Goal: Information Seeking & Learning: Learn about a topic

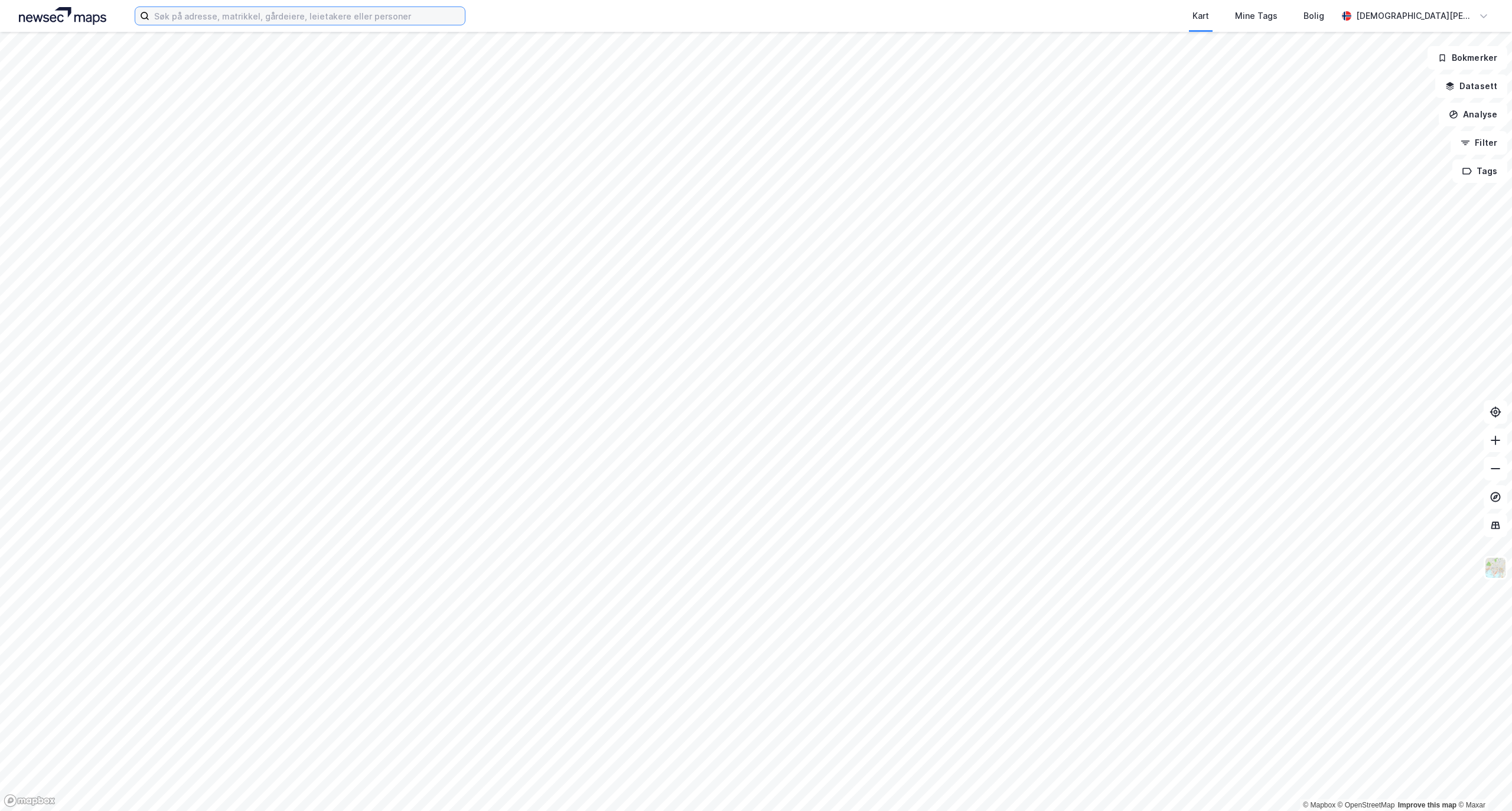
click at [311, 17] on input at bounding box center [307, 16] width 315 height 18
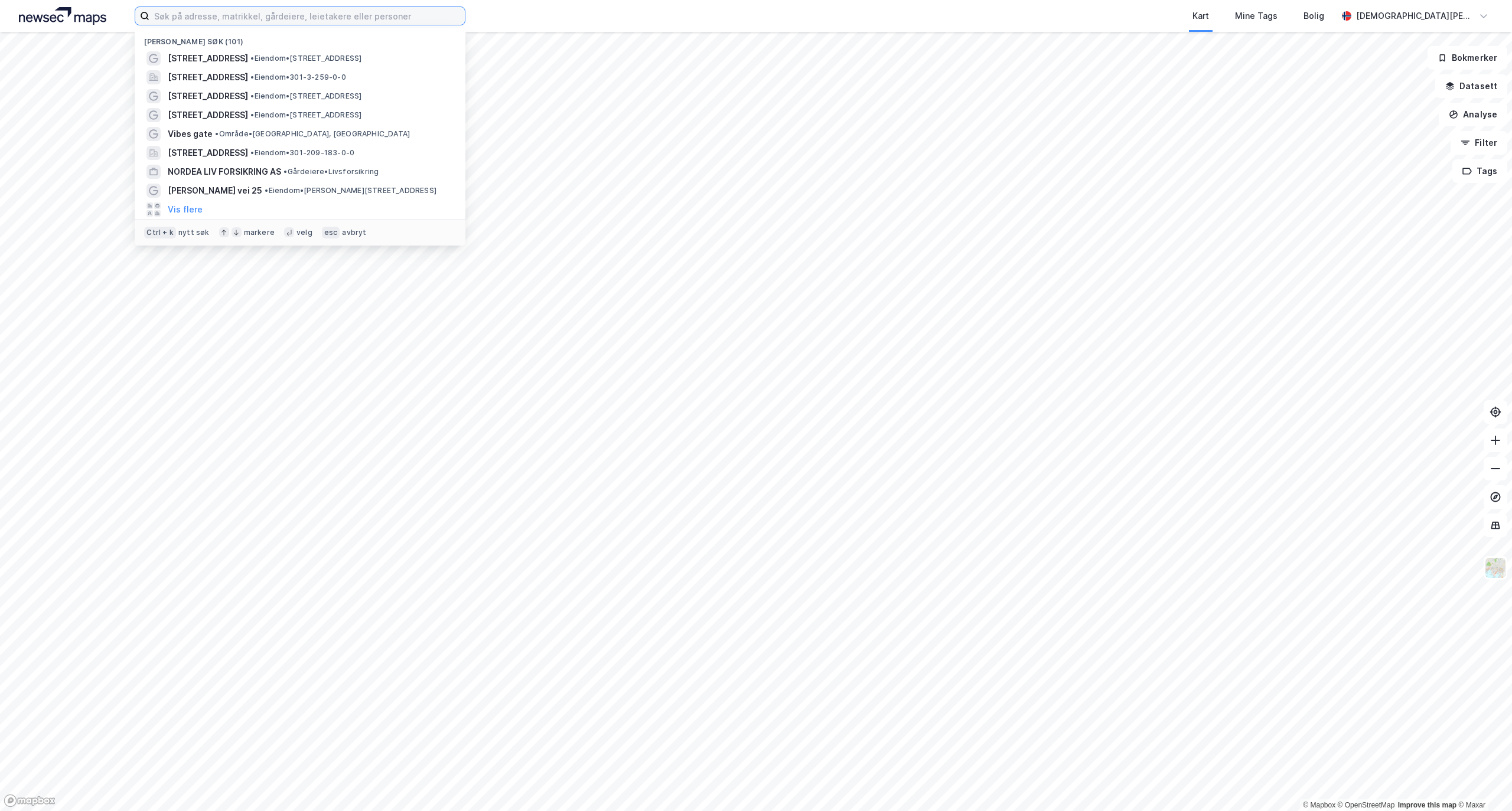
paste input "[STREET_ADDRESS],"
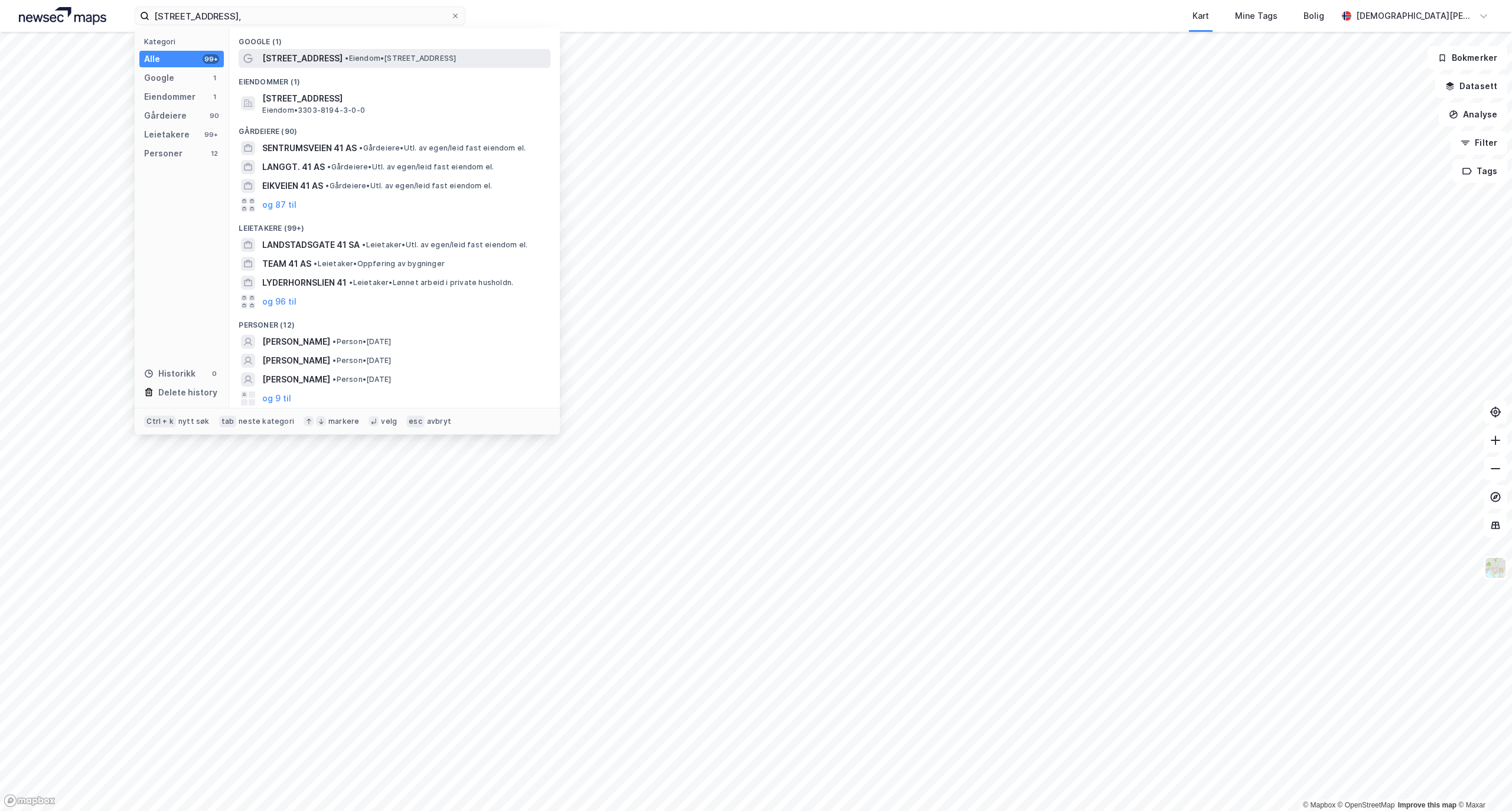
click at [345, 55] on span "•" at bounding box center [347, 58] width 4 height 9
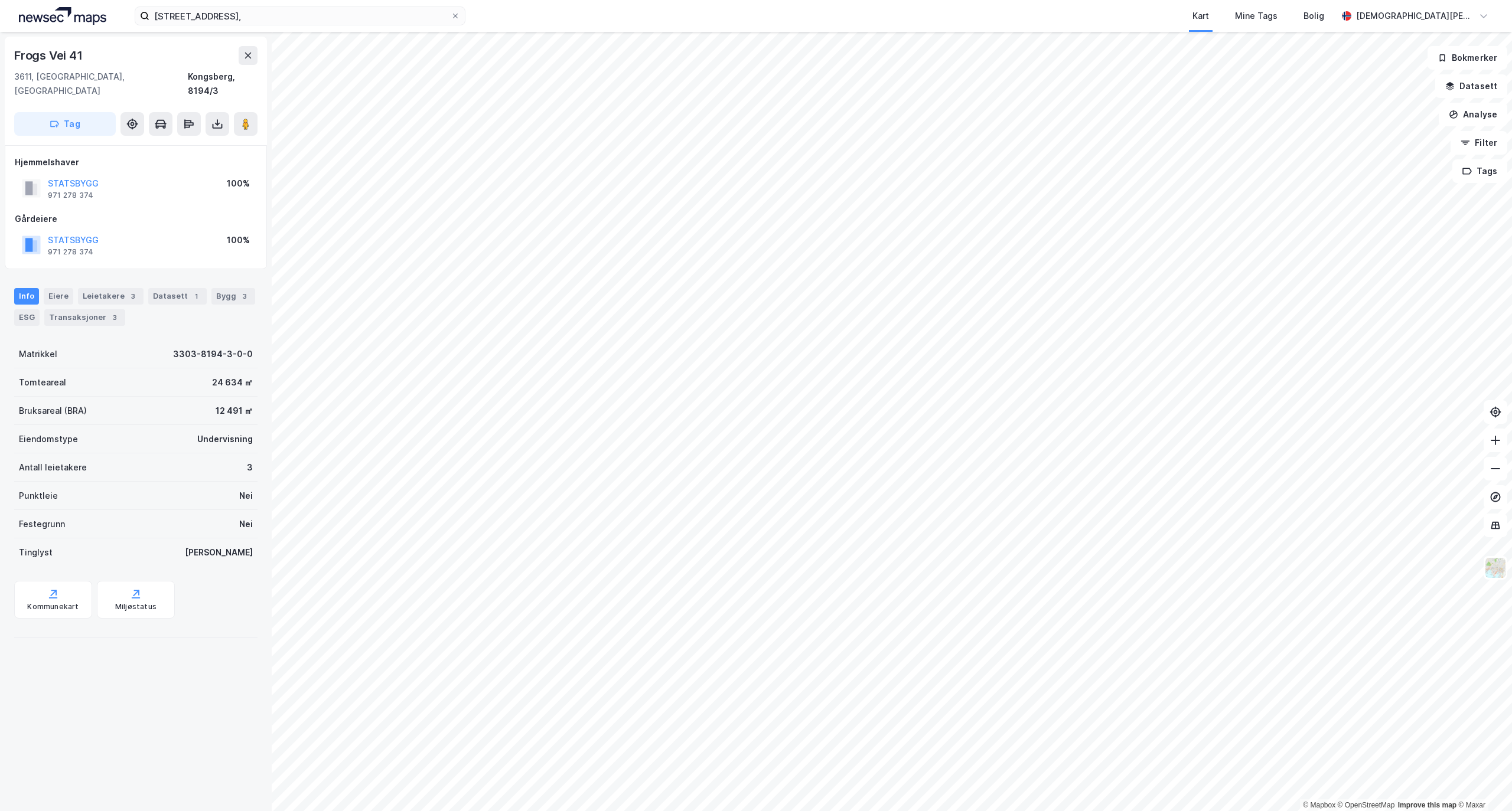
click at [657, 15] on div "[STREET_ADDRESS] Mine Tags Bolig [PERSON_NAME] © Mapbox © OpenStreetMap Improve…" at bounding box center [756, 406] width 1512 height 811
click at [1309, 0] on html "[STREET_ADDRESS] Mine Tags Bolig [PERSON_NAME] © Mapbox © OpenStreetMap Improve…" at bounding box center [756, 406] width 1512 height 811
click at [603, 810] on html "[STREET_ADDRESS] Mine Tags Bolig [PERSON_NAME] © Mapbox © OpenStreetMap Improve…" at bounding box center [756, 406] width 1512 height 811
click at [1087, 810] on html "[STREET_ADDRESS] Mine Tags Bolig [PERSON_NAME] © Mapbox © OpenStreetMap Improve…" at bounding box center [756, 406] width 1512 height 811
click at [1118, 15] on div "[STREET_ADDRESS] Mine Tags Bolig [PERSON_NAME] © Mapbox © OpenStreetMap Improve…" at bounding box center [756, 406] width 1512 height 811
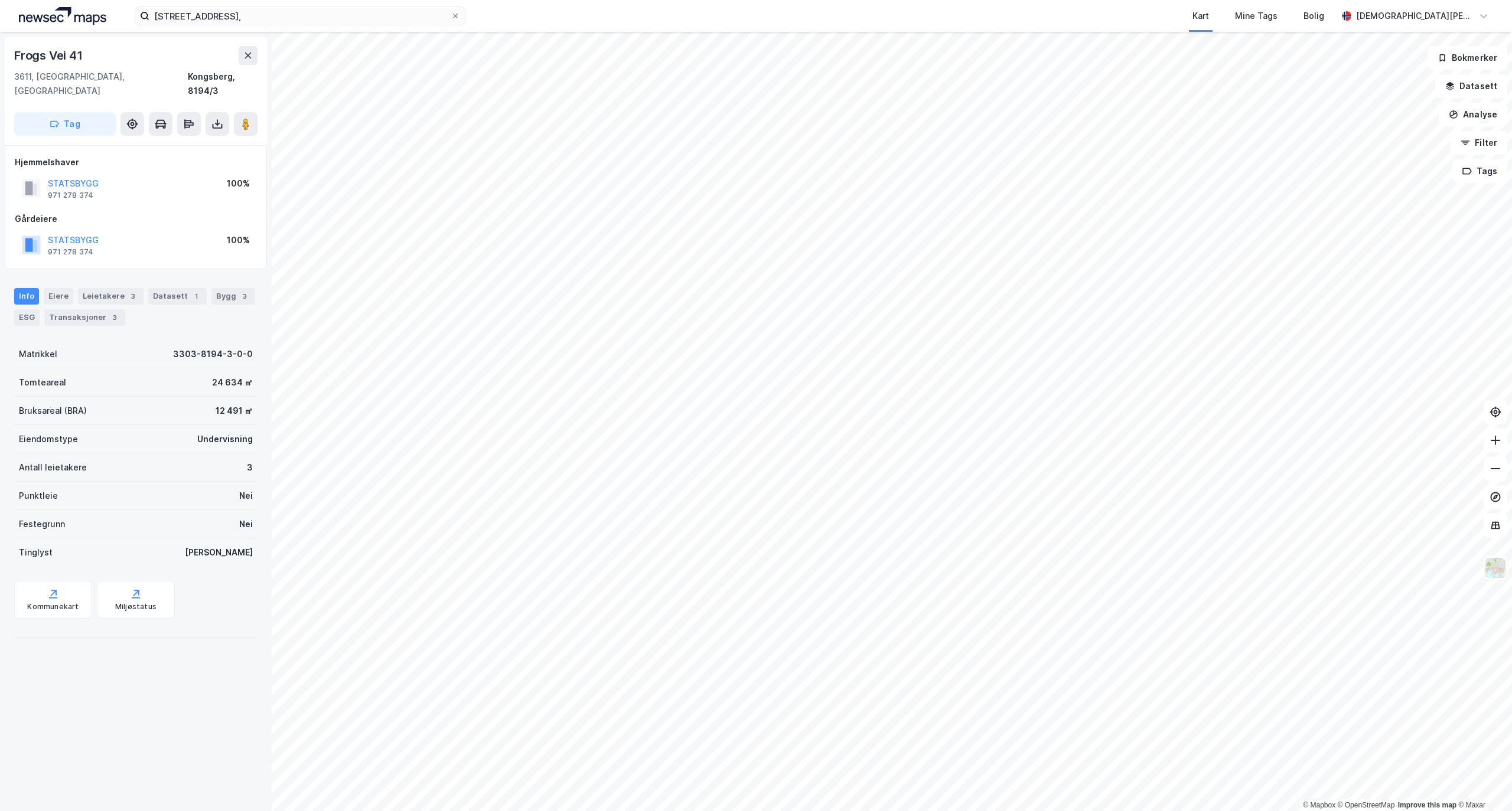
click at [1168, 0] on html "[STREET_ADDRESS] Mine Tags Bolig [PERSON_NAME] © Mapbox © OpenStreetMap Improve…" at bounding box center [756, 406] width 1512 height 811
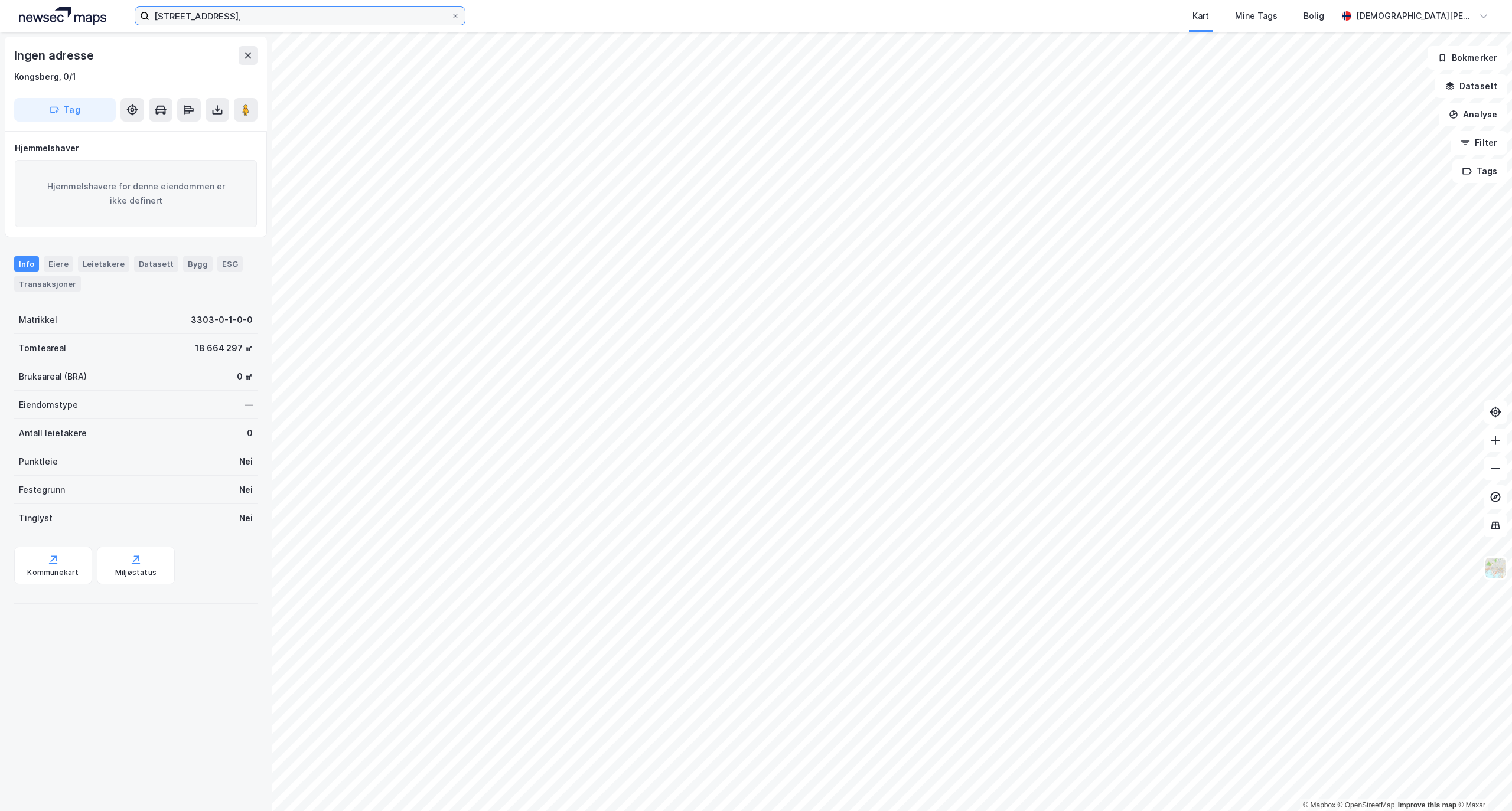
click at [314, 19] on input "[STREET_ADDRESS]," at bounding box center [300, 16] width 301 height 18
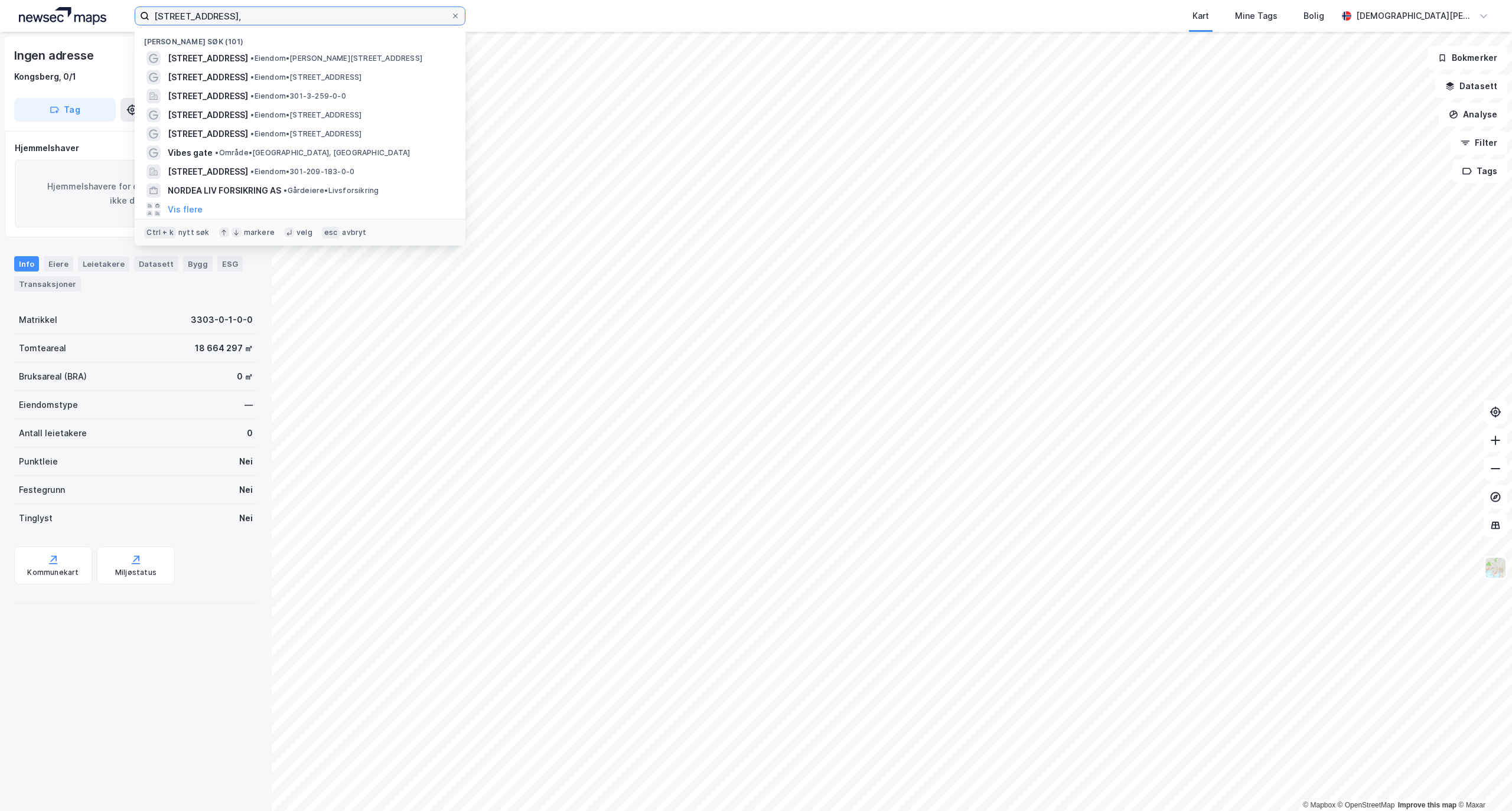
click at [314, 19] on input "[STREET_ADDRESS]," at bounding box center [300, 16] width 301 height 18
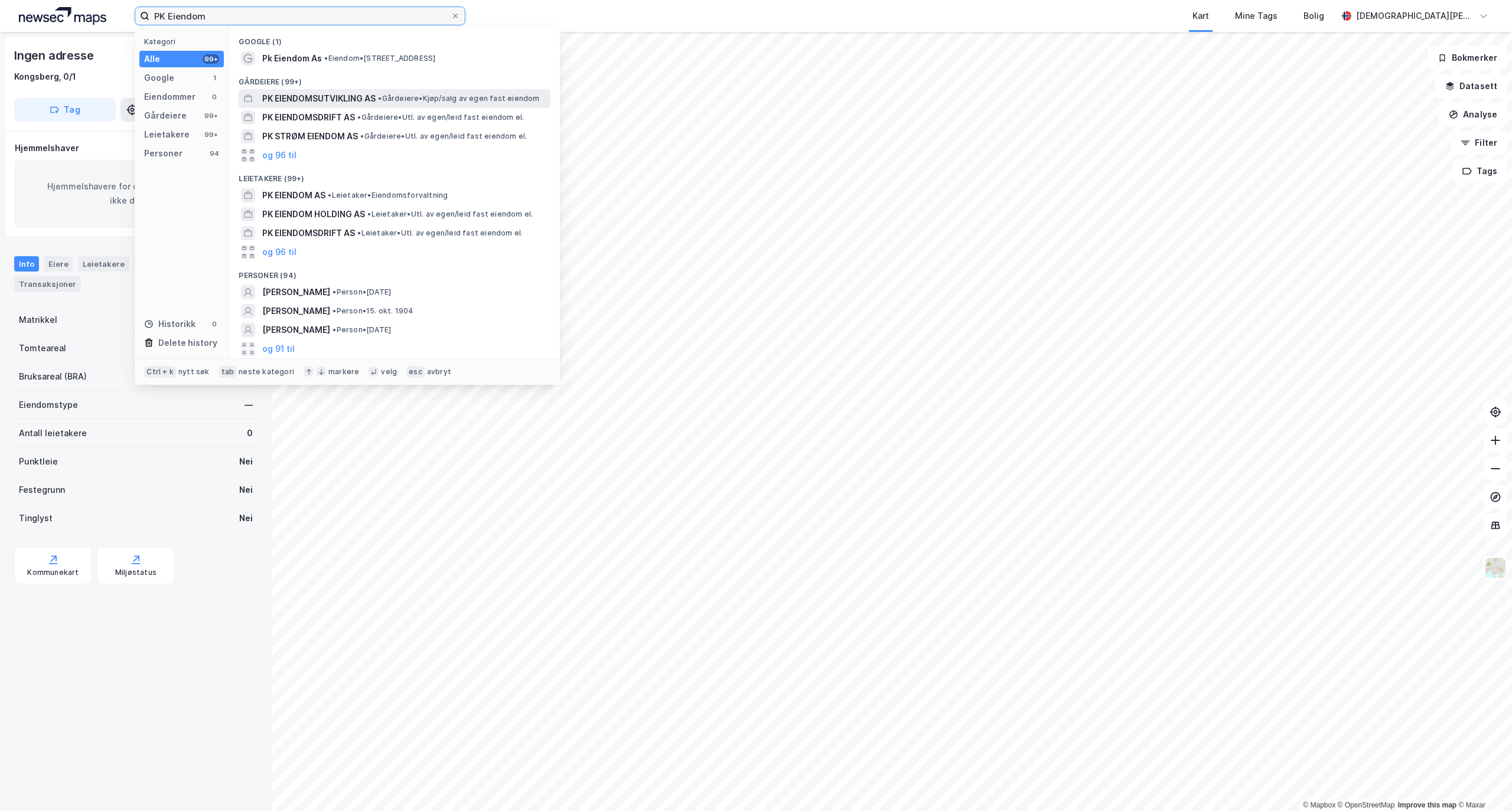
type input "PK Eiendom"
click at [378, 98] on div "PK EIENDOMSUTVIKLING AS • Gårdeiere • Kjøp/salg av egen fast eiendom" at bounding box center [405, 99] width 286 height 14
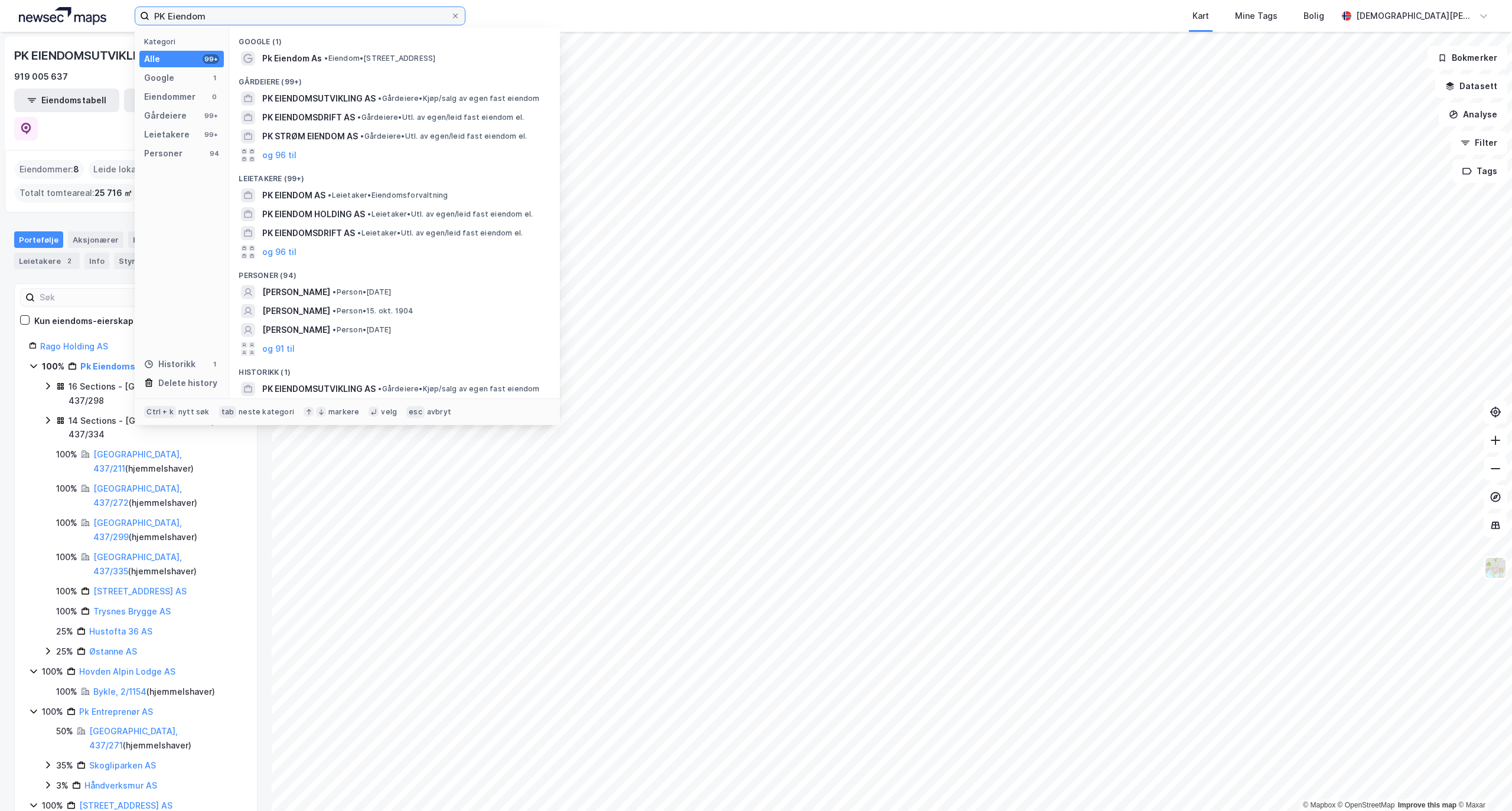
click at [293, 17] on input "PK Eiendom" at bounding box center [300, 16] width 301 height 18
click at [288, 156] on button "og 96 til" at bounding box center [280, 156] width 34 height 14
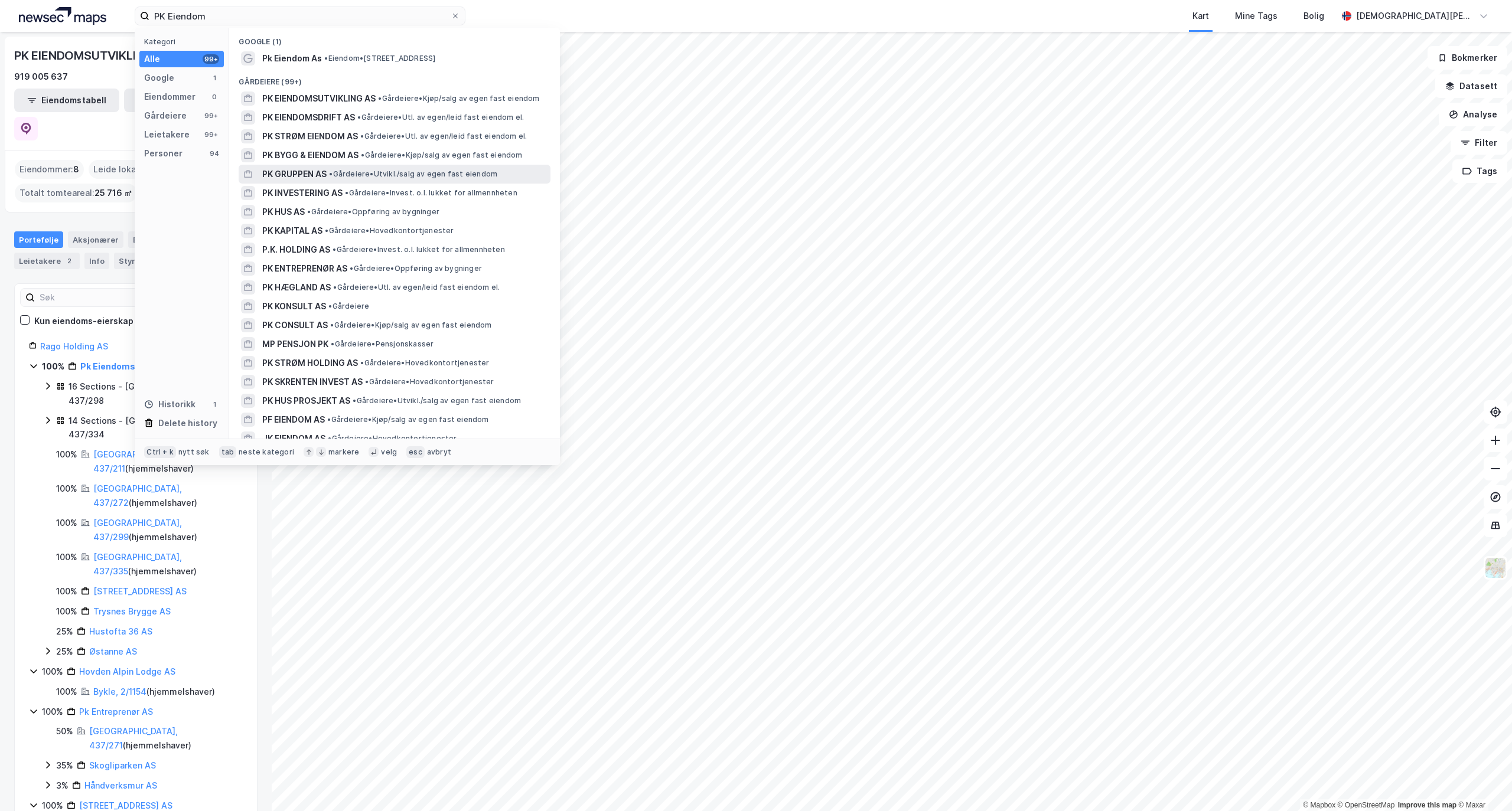
click at [343, 176] on div "PK GRUPPEN AS • Gårdeiere • [GEOGRAPHIC_DATA]/salg av egen fast eiendom" at bounding box center [405, 174] width 286 height 14
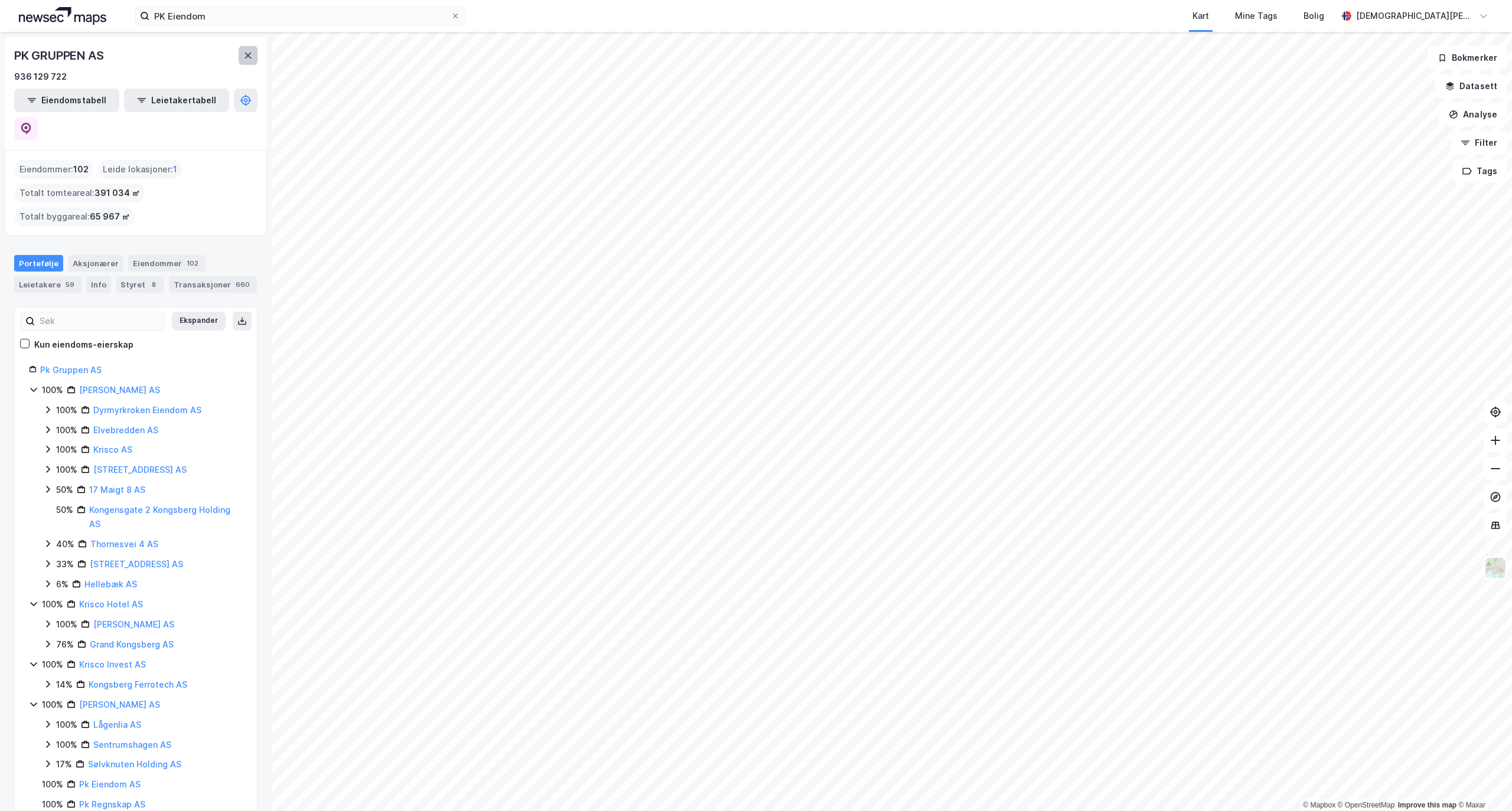
click at [251, 58] on icon at bounding box center [248, 56] width 10 height 9
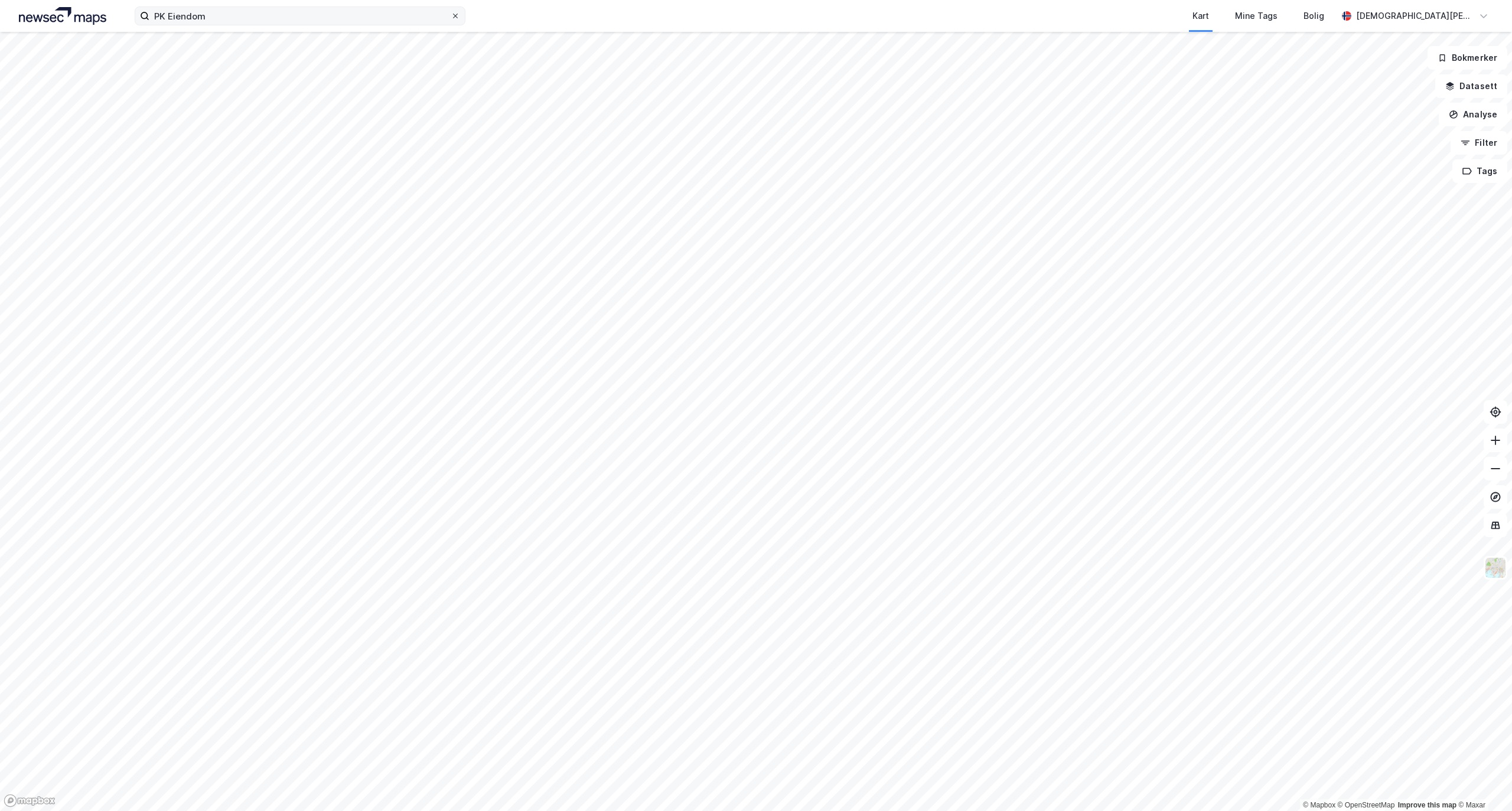
click at [454, 15] on icon at bounding box center [456, 16] width 7 height 7
click at [451, 15] on input "PK Eiendom" at bounding box center [300, 16] width 301 height 18
